Goal: Task Accomplishment & Management: Manage account settings

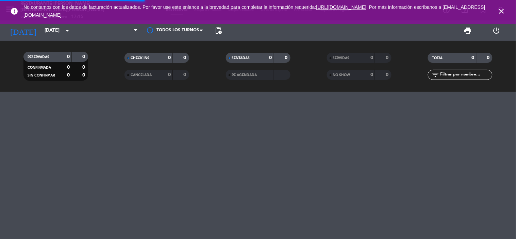
click at [502, 11] on icon "close" at bounding box center [502, 11] width 8 height 8
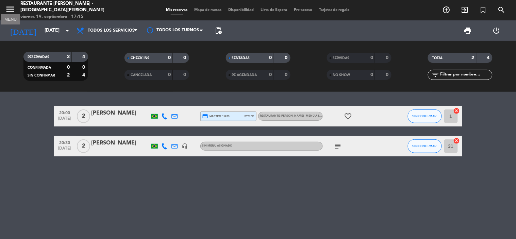
click at [13, 13] on icon "menu" at bounding box center [10, 9] width 10 height 10
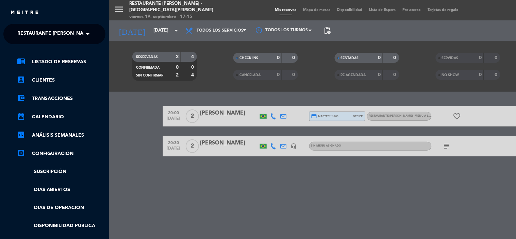
click at [93, 31] on ng-select "× Restaurante [GEOGRAPHIC_DATA] - Hotel [PERSON_NAME] ×" at bounding box center [54, 34] width 102 height 20
click at [89, 33] on span at bounding box center [90, 34] width 12 height 14
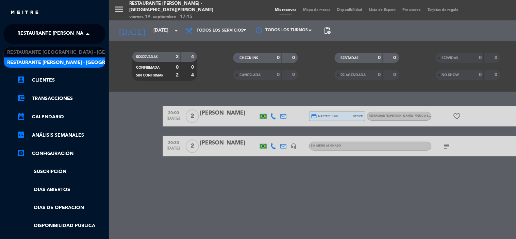
click at [79, 60] on span "Restaurante [PERSON_NAME] - [GEOGRAPHIC_DATA][PERSON_NAME]" at bounding box center [91, 63] width 169 height 8
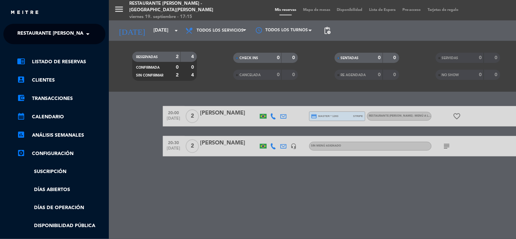
click at [189, 95] on div "menu Restaurante [GEOGRAPHIC_DATA] - [GEOGRAPHIC_DATA][PERSON_NAME] [DATE] 19. …" at bounding box center [367, 119] width 516 height 239
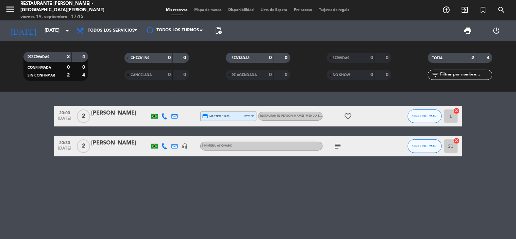
click at [85, 120] on span "2" at bounding box center [83, 117] width 13 height 14
click at [117, 120] on div at bounding box center [120, 120] width 58 height 5
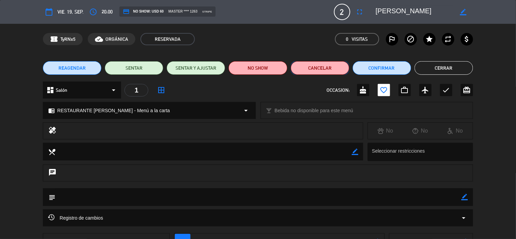
click at [310, 70] on button "Cancelar" at bounding box center [320, 68] width 59 height 14
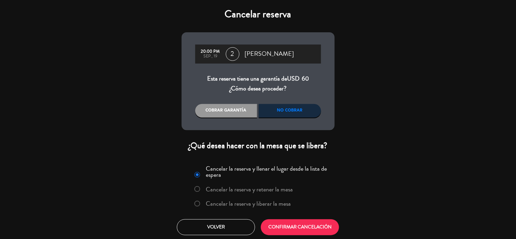
click at [288, 112] on div "No cobrar" at bounding box center [290, 111] width 62 height 14
click at [299, 226] on button "CONFIRMAR CANCELACIÓN" at bounding box center [300, 227] width 78 height 16
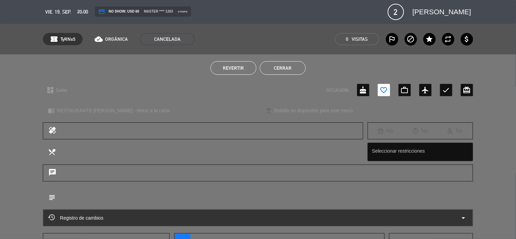
click at [295, 67] on button "Cerrar" at bounding box center [283, 68] width 46 height 14
